Goal: Task Accomplishment & Management: Use online tool/utility

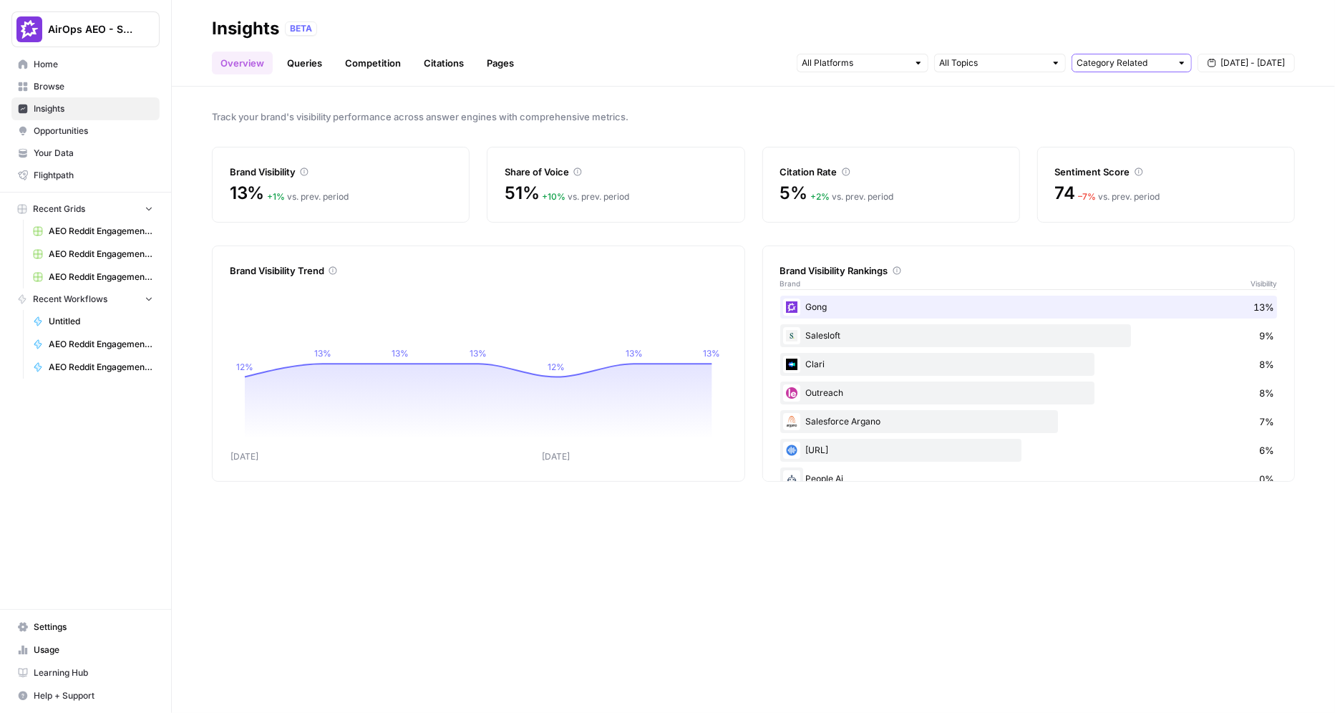
click at [844, 63] on input "text" at bounding box center [1123, 63] width 94 height 14
type input "Category Related"
click at [844, 63] on input "text" at bounding box center [992, 63] width 106 height 14
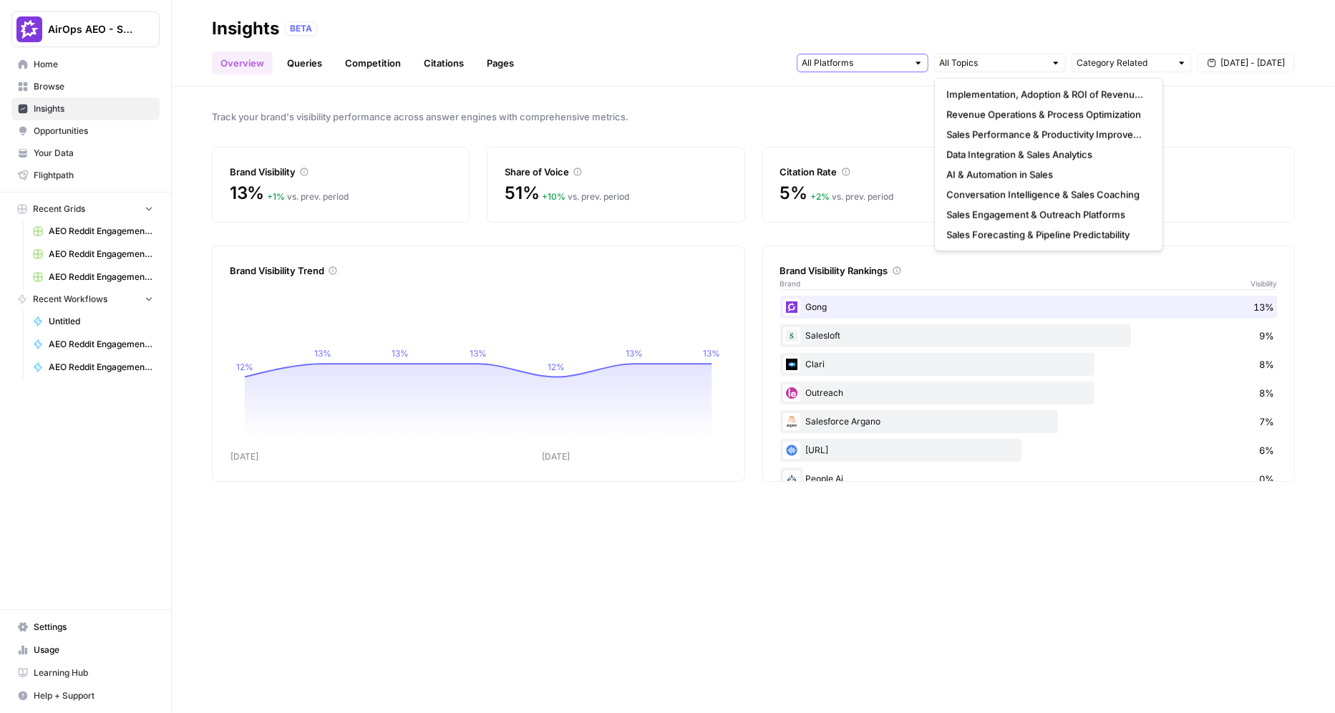
click at [844, 60] on input "text" at bounding box center [854, 63] width 106 height 14
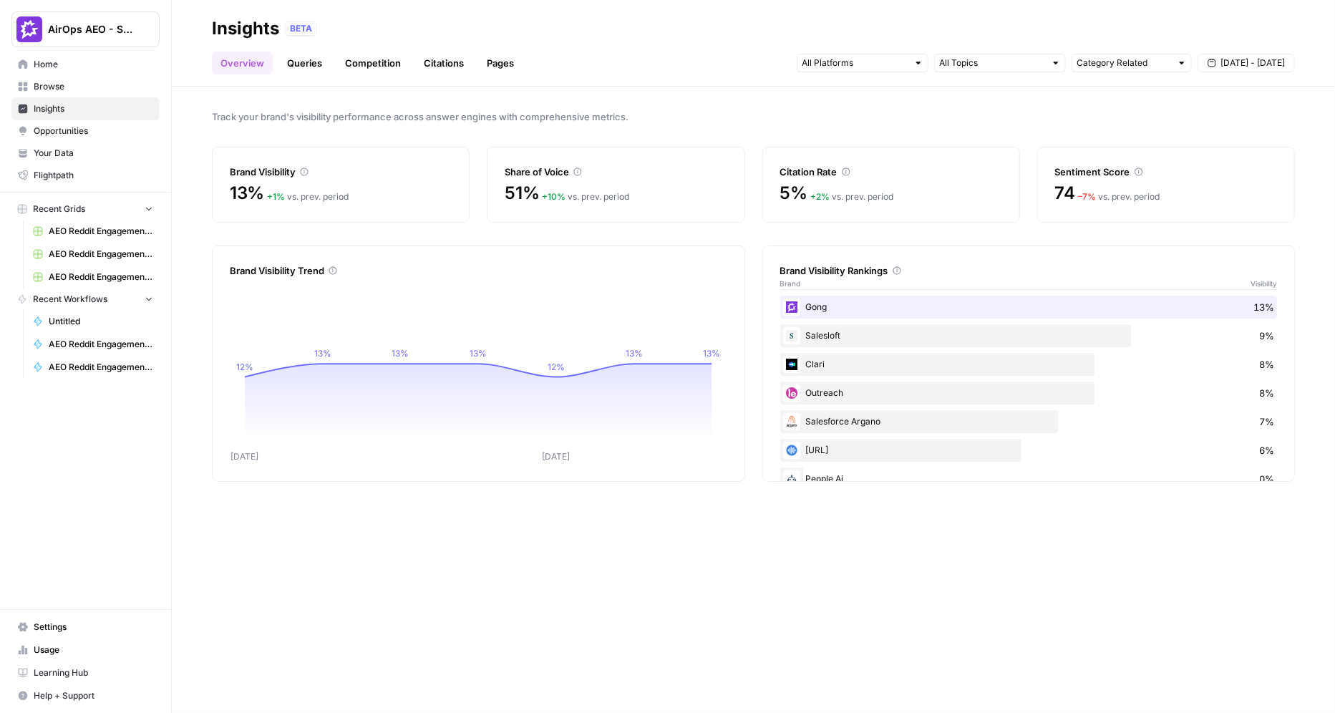
click at [844, 42] on div "Overview Queries Competition Citations Pages Category Related [DATE] - [DATE]" at bounding box center [753, 57] width 1083 height 34
click at [298, 64] on link "Queries" at bounding box center [304, 63] width 52 height 23
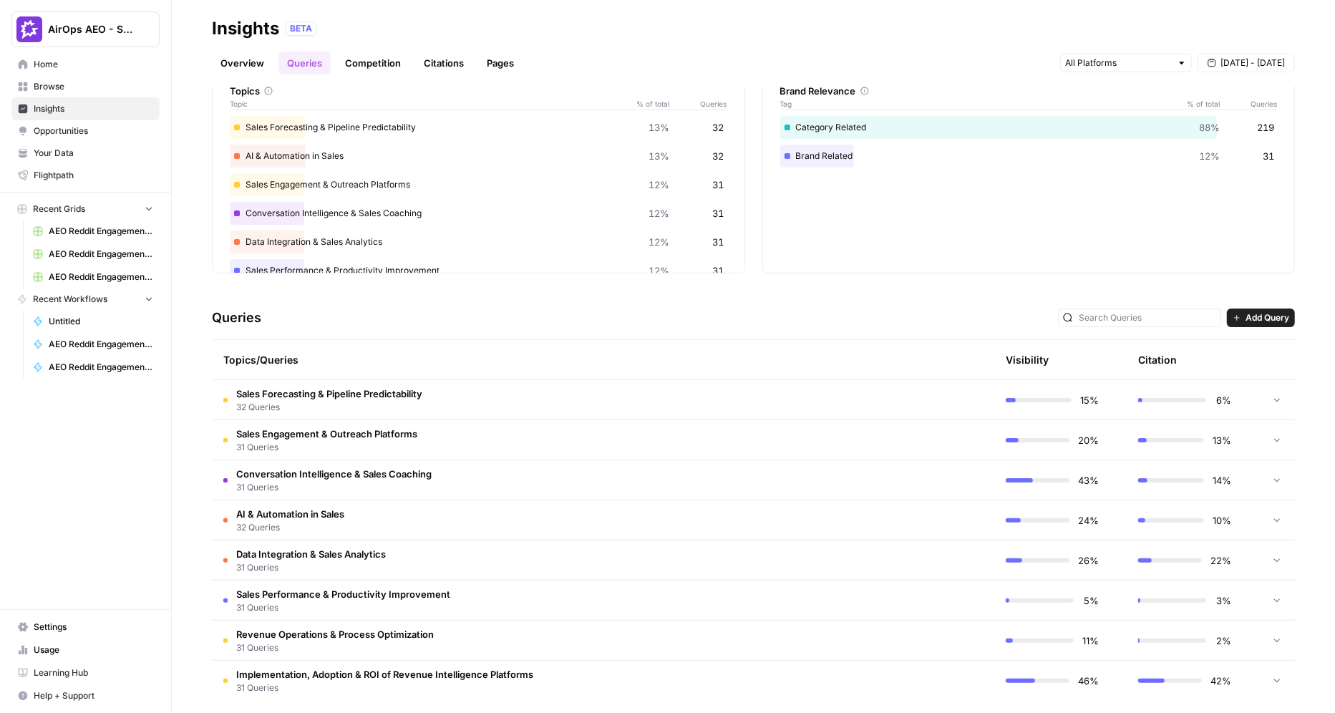
scroll to position [84, 0]
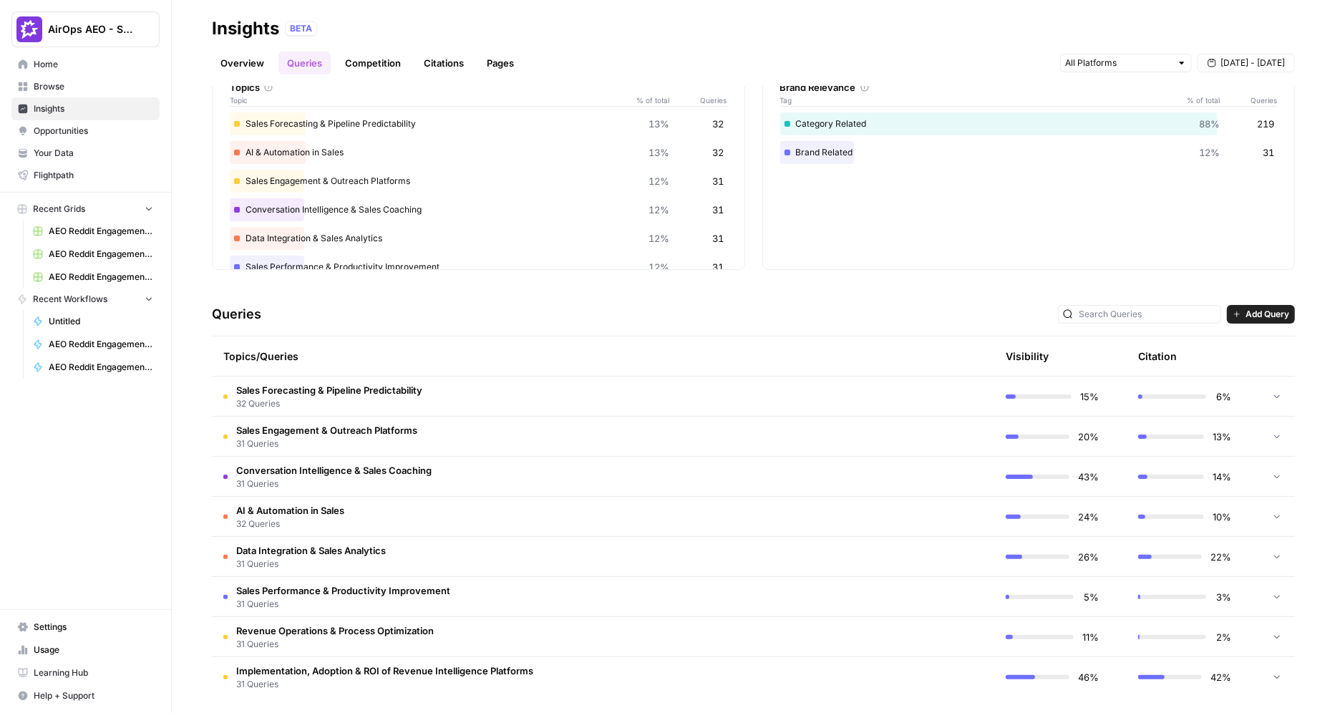
click at [479, 397] on td "Sales Forecasting & Pipeline Predictability 32 Queries" at bounding box center [535, 395] width 646 height 39
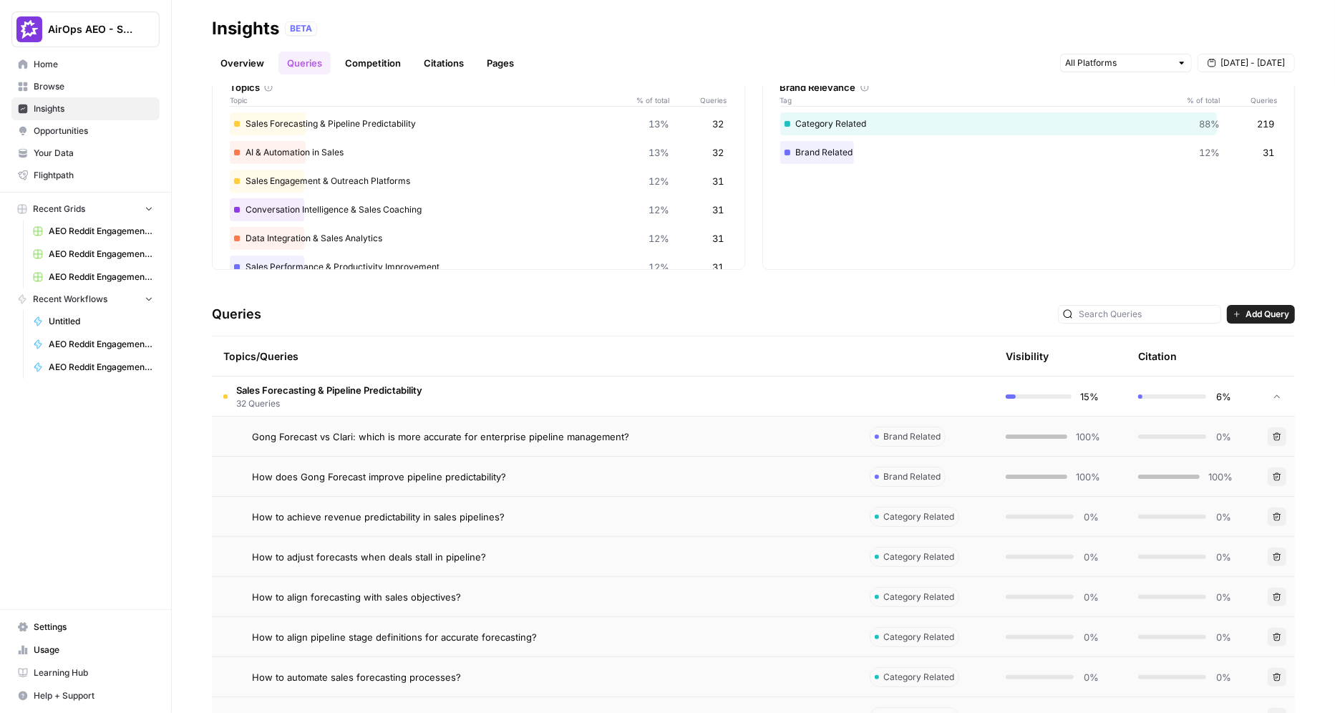
scroll to position [152, 0]
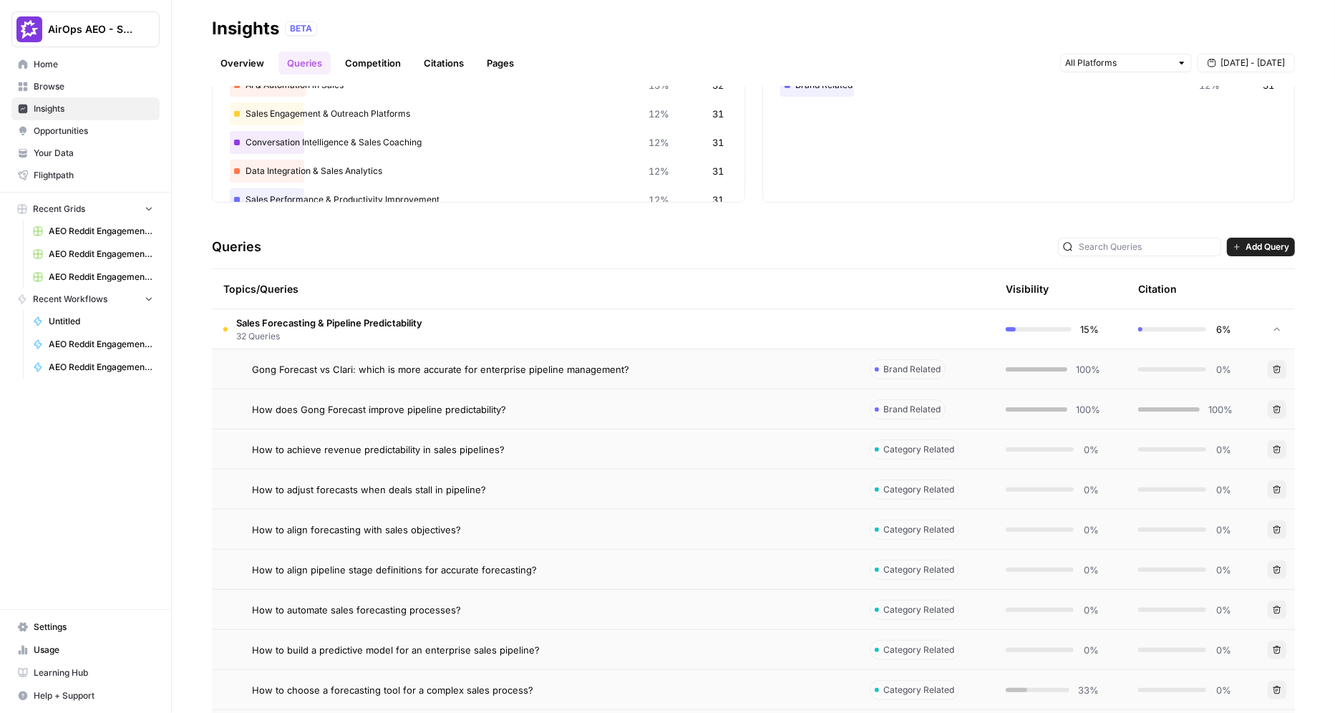
click at [515, 376] on td "Gong Forecast vs Clari: which is more accurate for enterprise pipeline manageme…" at bounding box center [535, 368] width 646 height 39
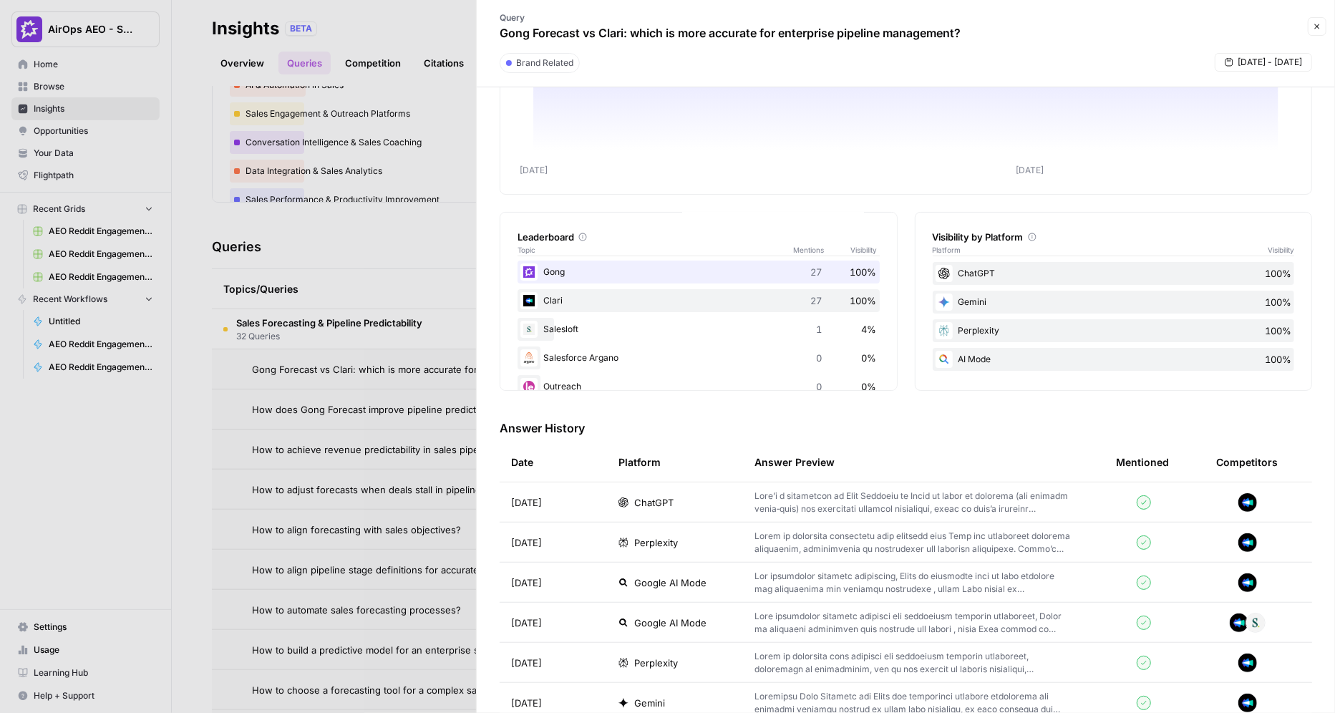
scroll to position [112, 0]
click at [706, 502] on div "ChatGPT" at bounding box center [674, 499] width 113 height 14
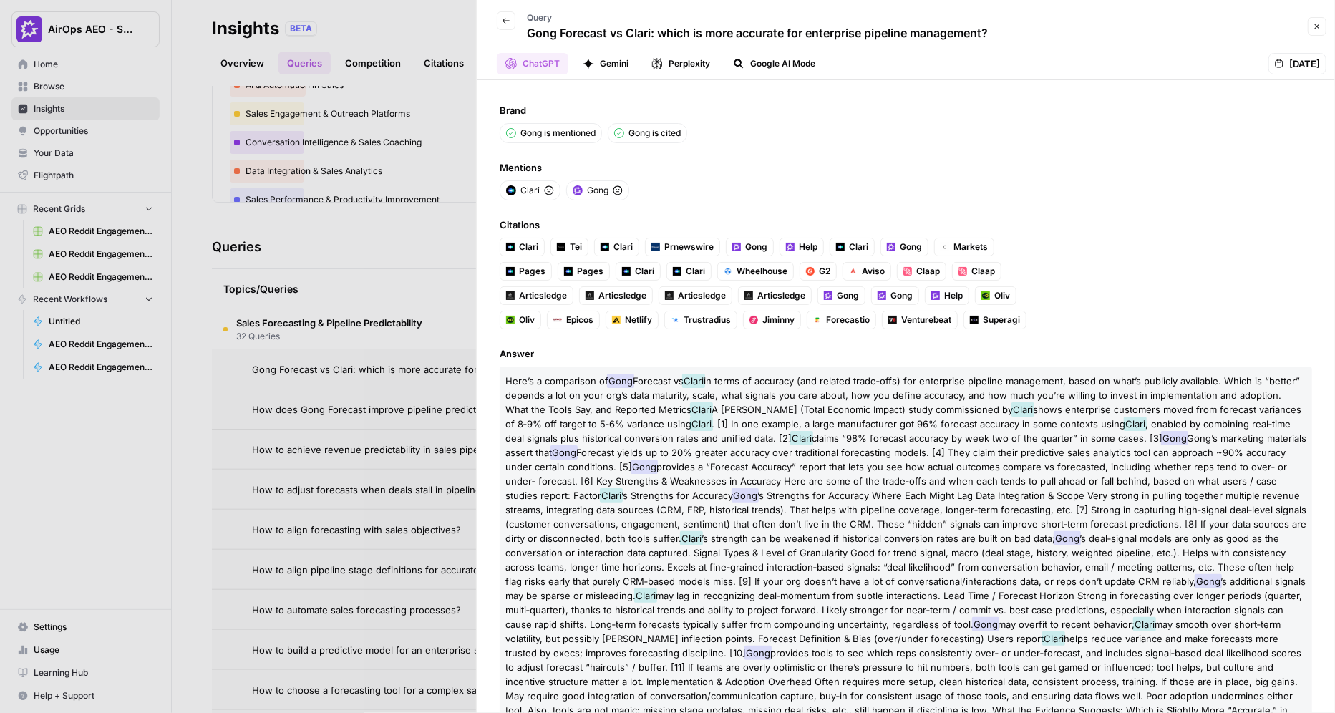
click at [294, 180] on div at bounding box center [667, 356] width 1335 height 713
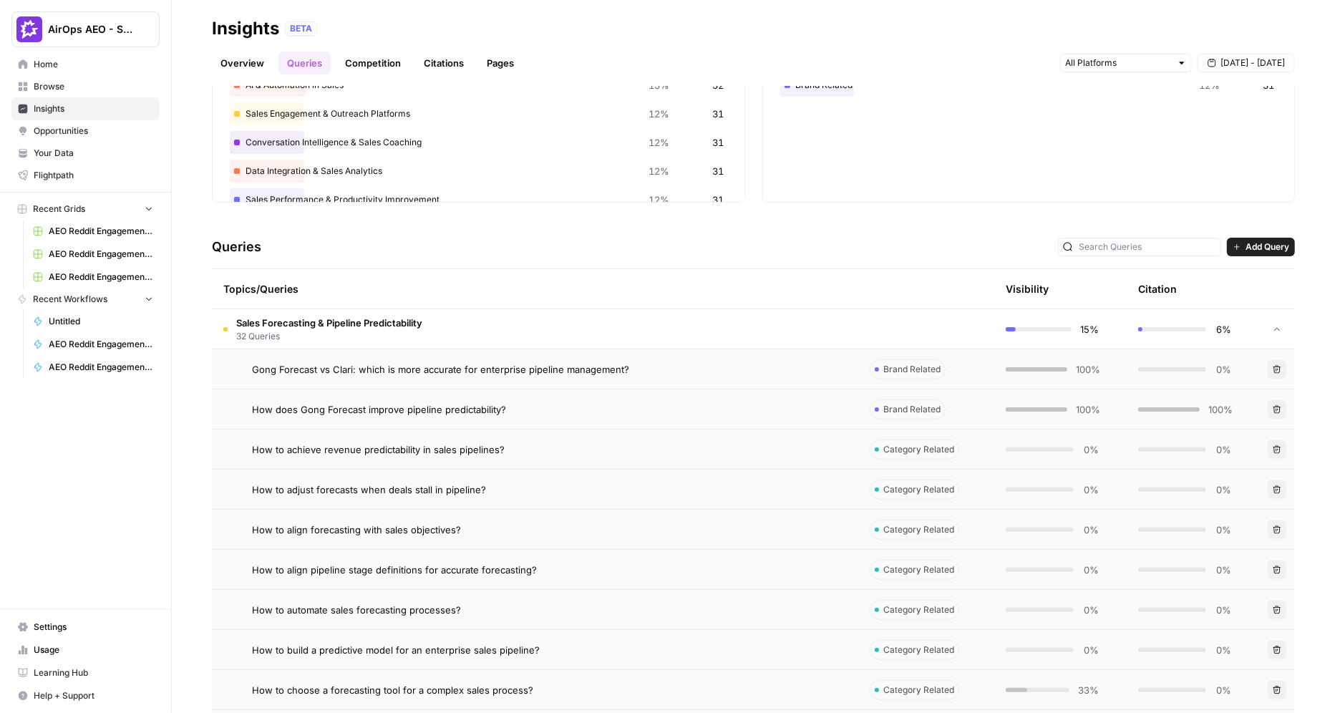
click at [431, 58] on link "Citations" at bounding box center [443, 63] width 57 height 23
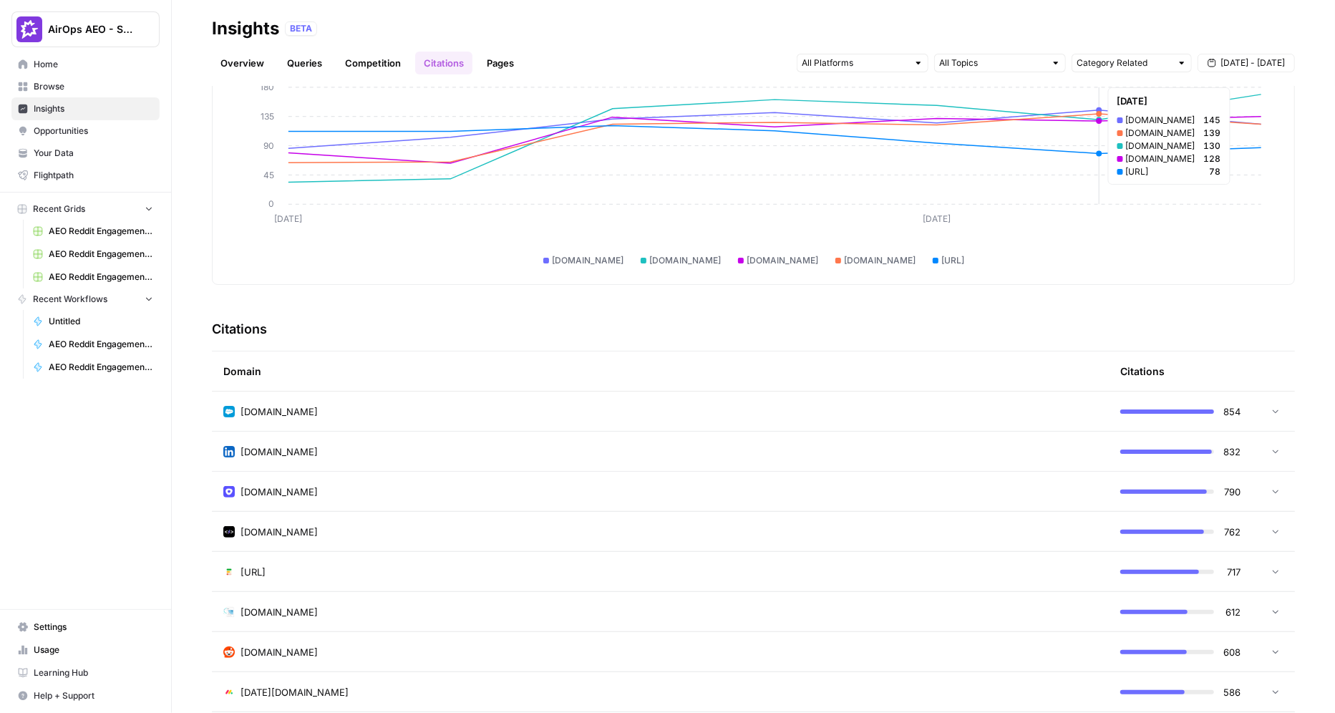
scroll to position [113, 0]
click at [844, 415] on div "[DOMAIN_NAME]" at bounding box center [660, 411] width 874 height 14
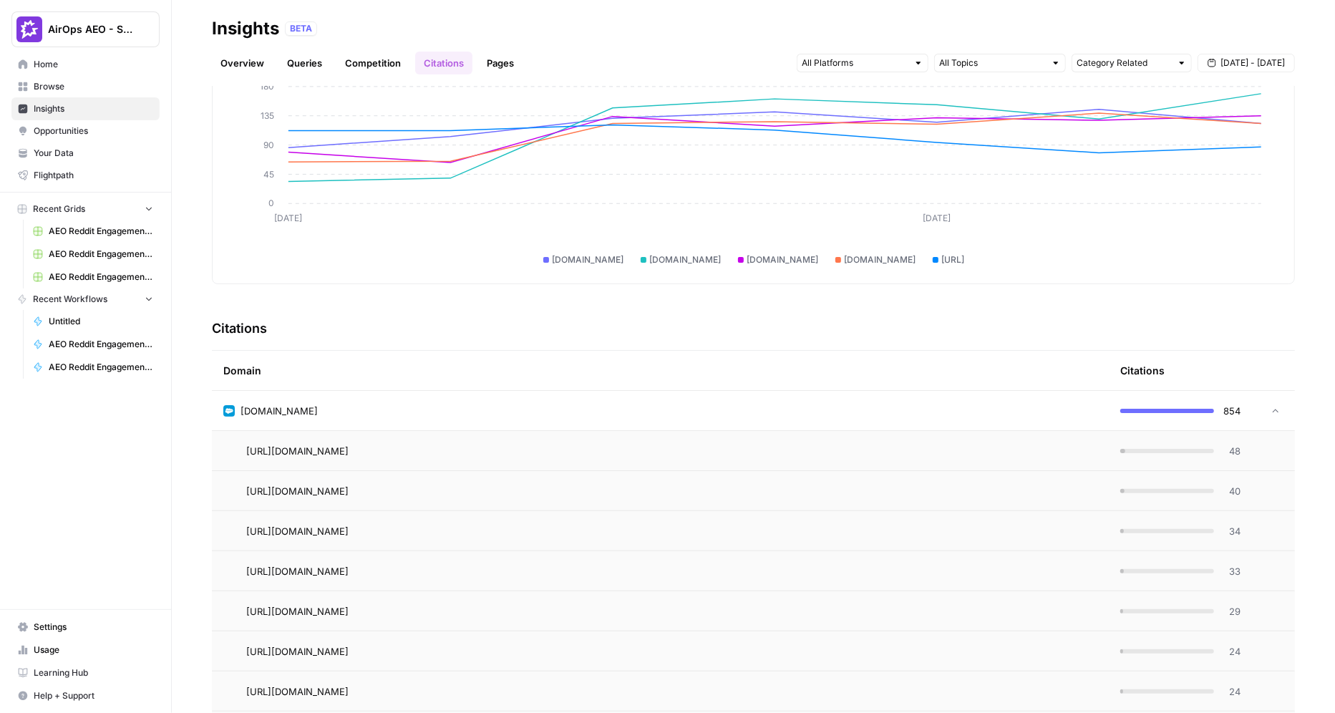
click at [844, 451] on td "48" at bounding box center [1179, 450] width 143 height 39
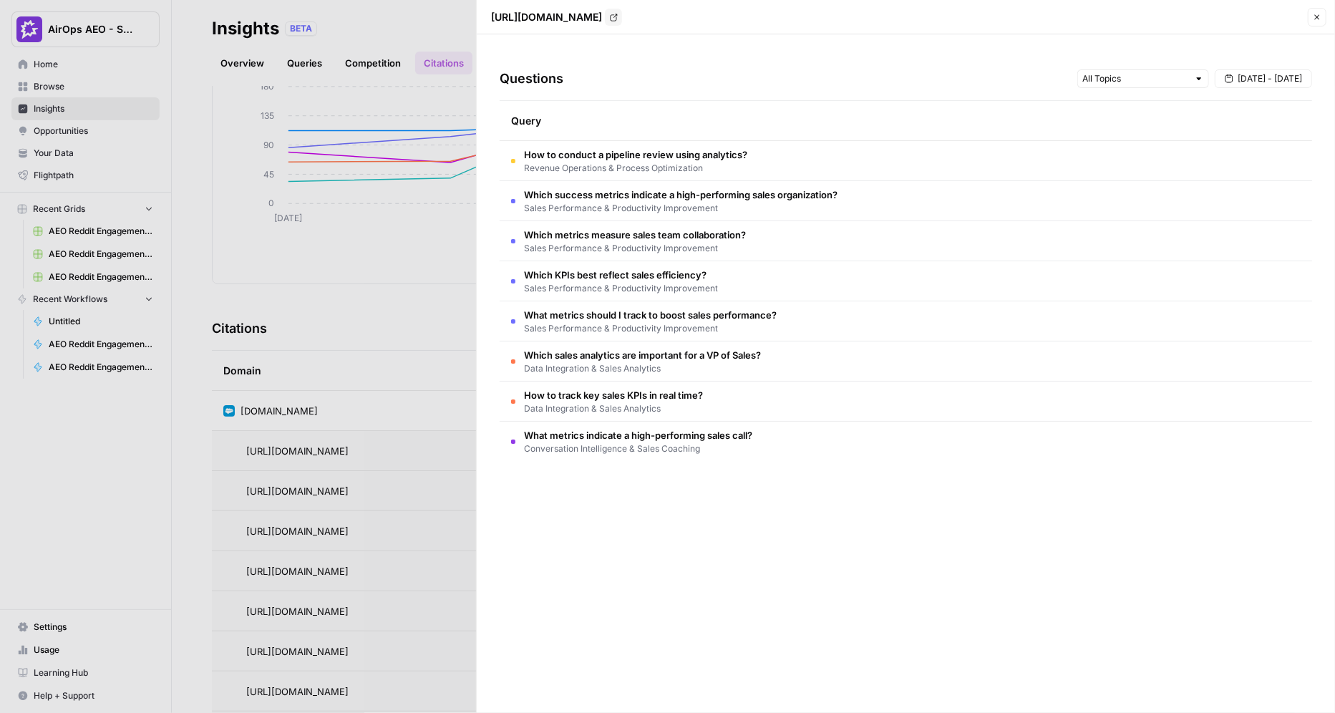
click at [378, 361] on div at bounding box center [667, 356] width 1335 height 713
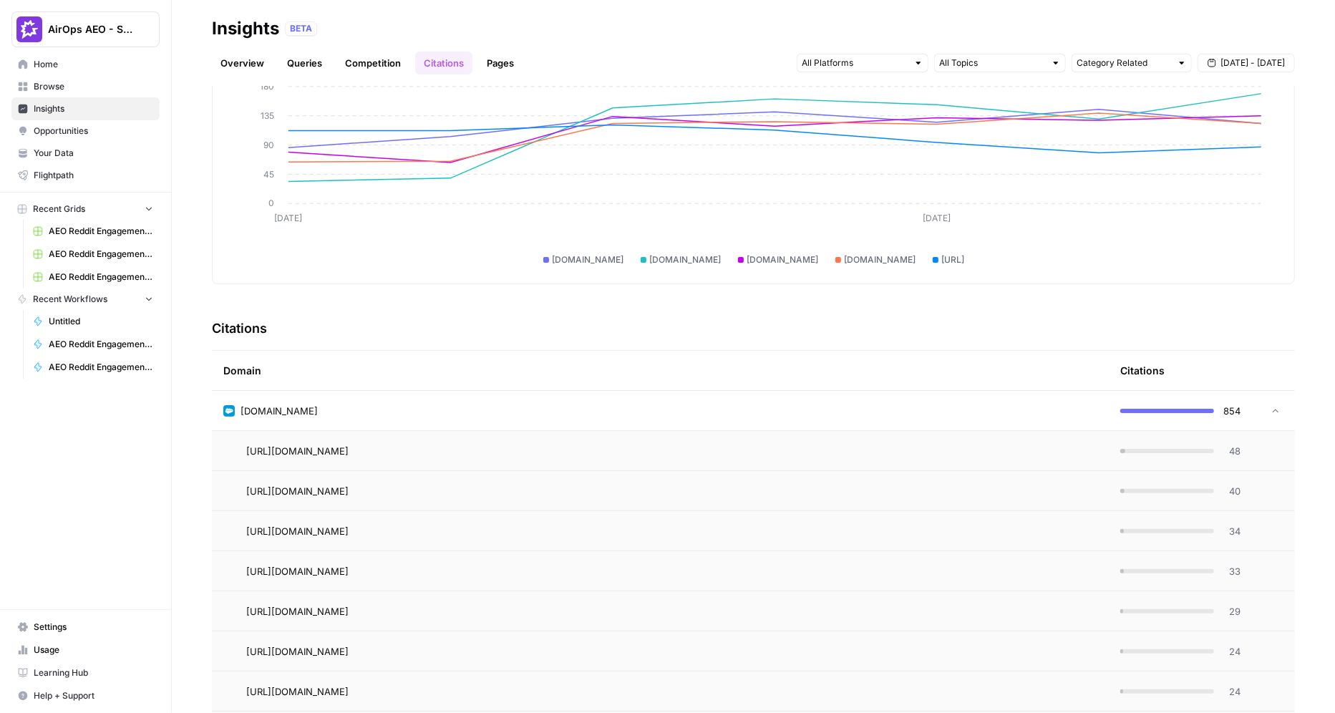
click at [425, 409] on div "[DOMAIN_NAME]" at bounding box center [660, 411] width 874 height 14
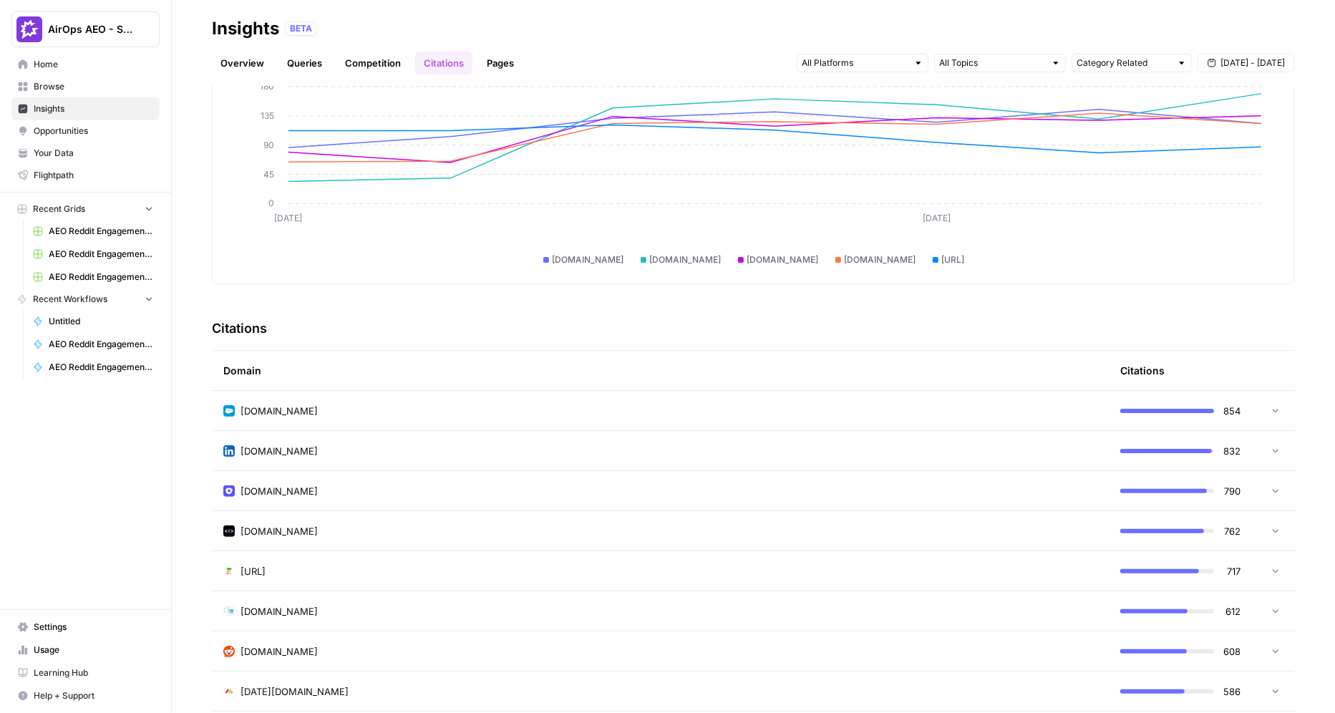
click at [444, 655] on div "[DOMAIN_NAME]" at bounding box center [660, 651] width 874 height 14
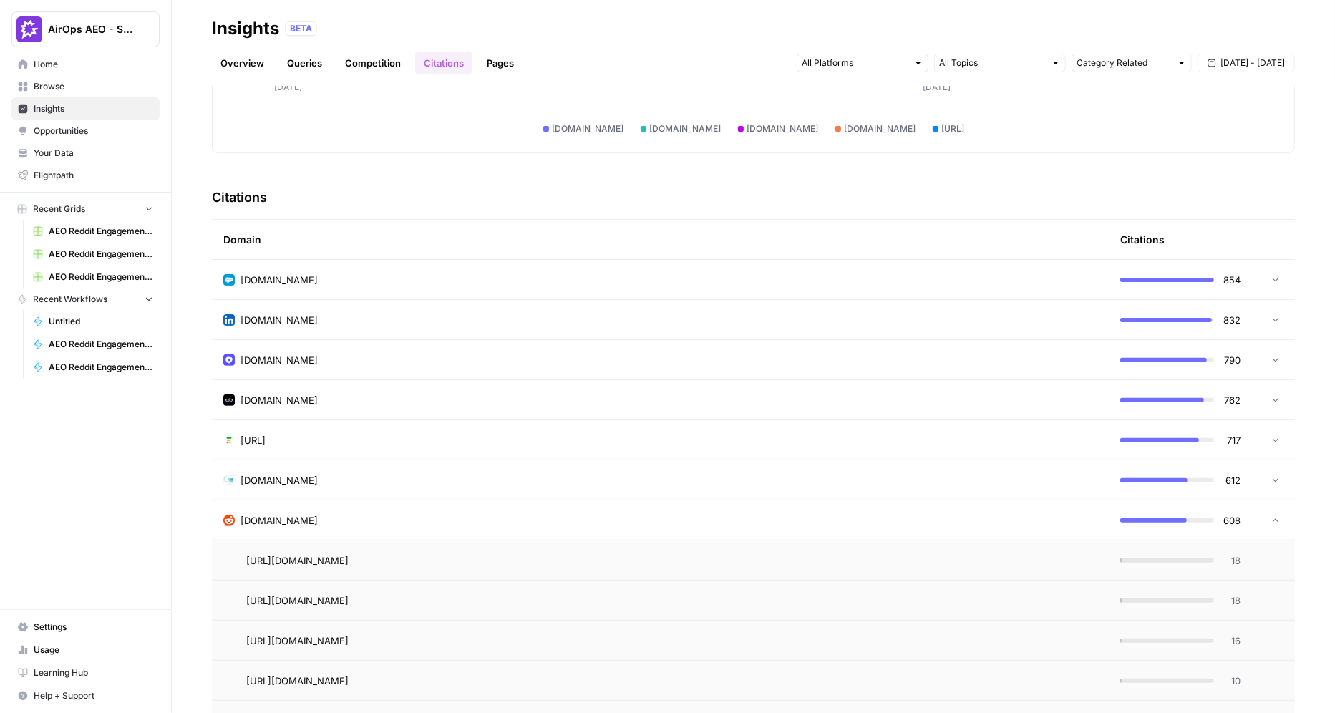
scroll to position [245, 0]
click at [75, 125] on span "Opportunities" at bounding box center [94, 131] width 120 height 13
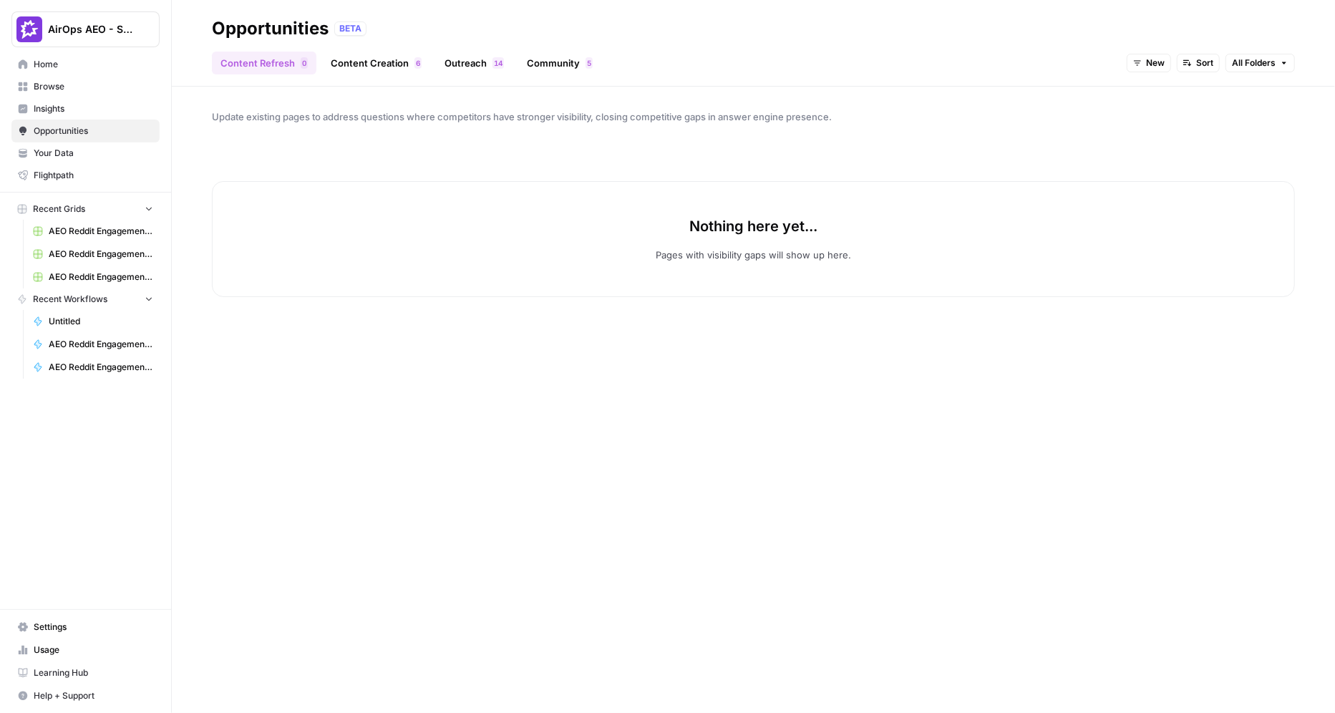
click at [844, 64] on span "New" at bounding box center [1155, 63] width 19 height 13
click at [844, 91] on span "All Opportunities" at bounding box center [1176, 94] width 73 height 14
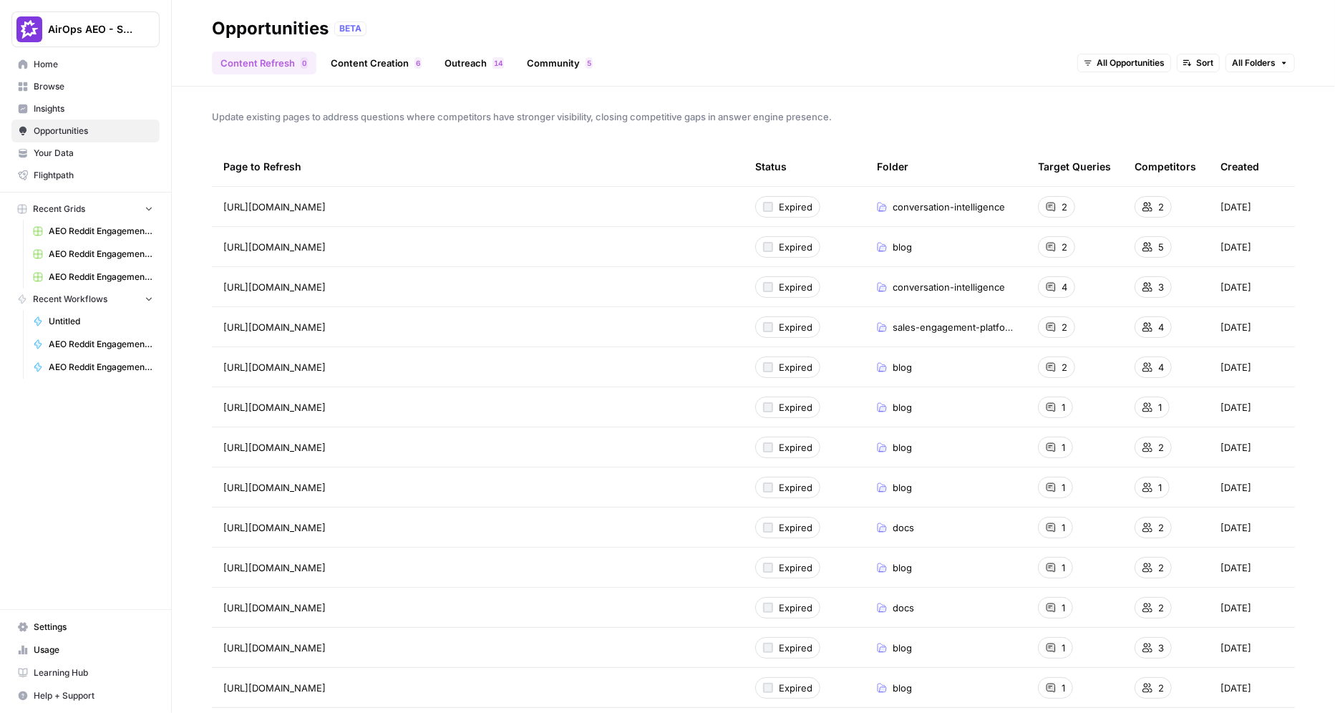
click at [556, 66] on link "Community 5" at bounding box center [559, 63] width 83 height 23
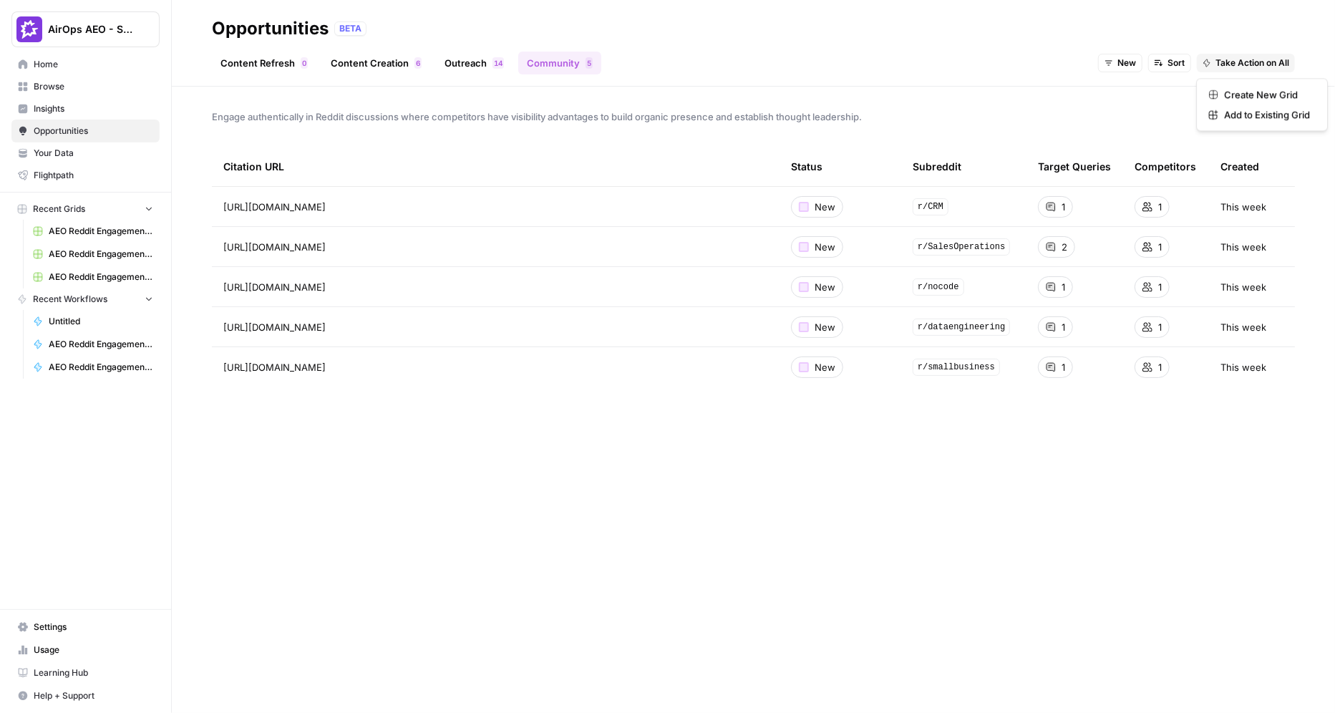
click at [844, 67] on button "Take Action on All" at bounding box center [1245, 63] width 98 height 19
click at [844, 93] on span "Create New Grid" at bounding box center [1267, 94] width 86 height 14
